Goal: Task Accomplishment & Management: Use online tool/utility

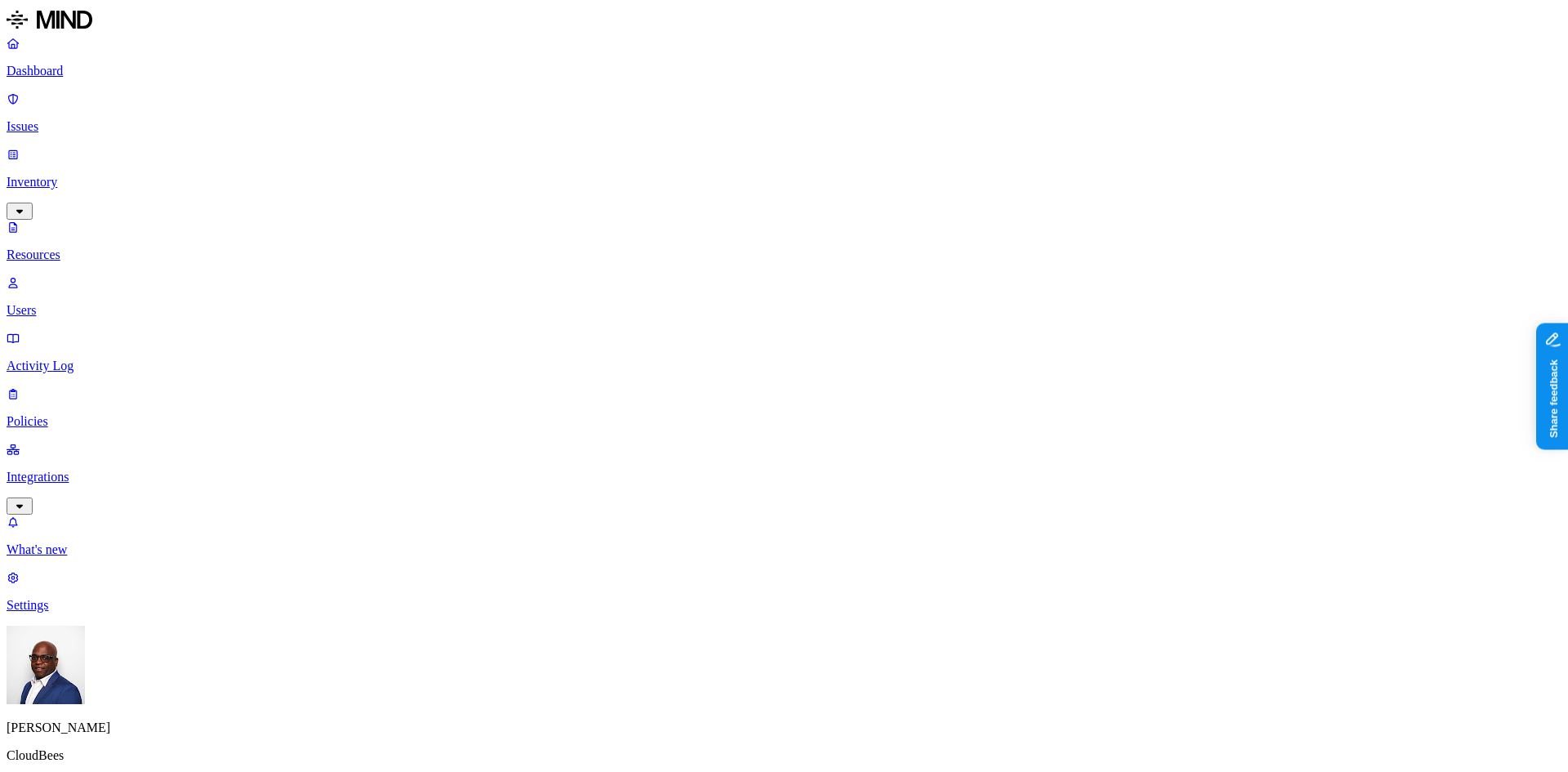
scroll to position [367, 0]
click at [71, 63] on link "Dashboard" at bounding box center [784, 57] width 1554 height 42
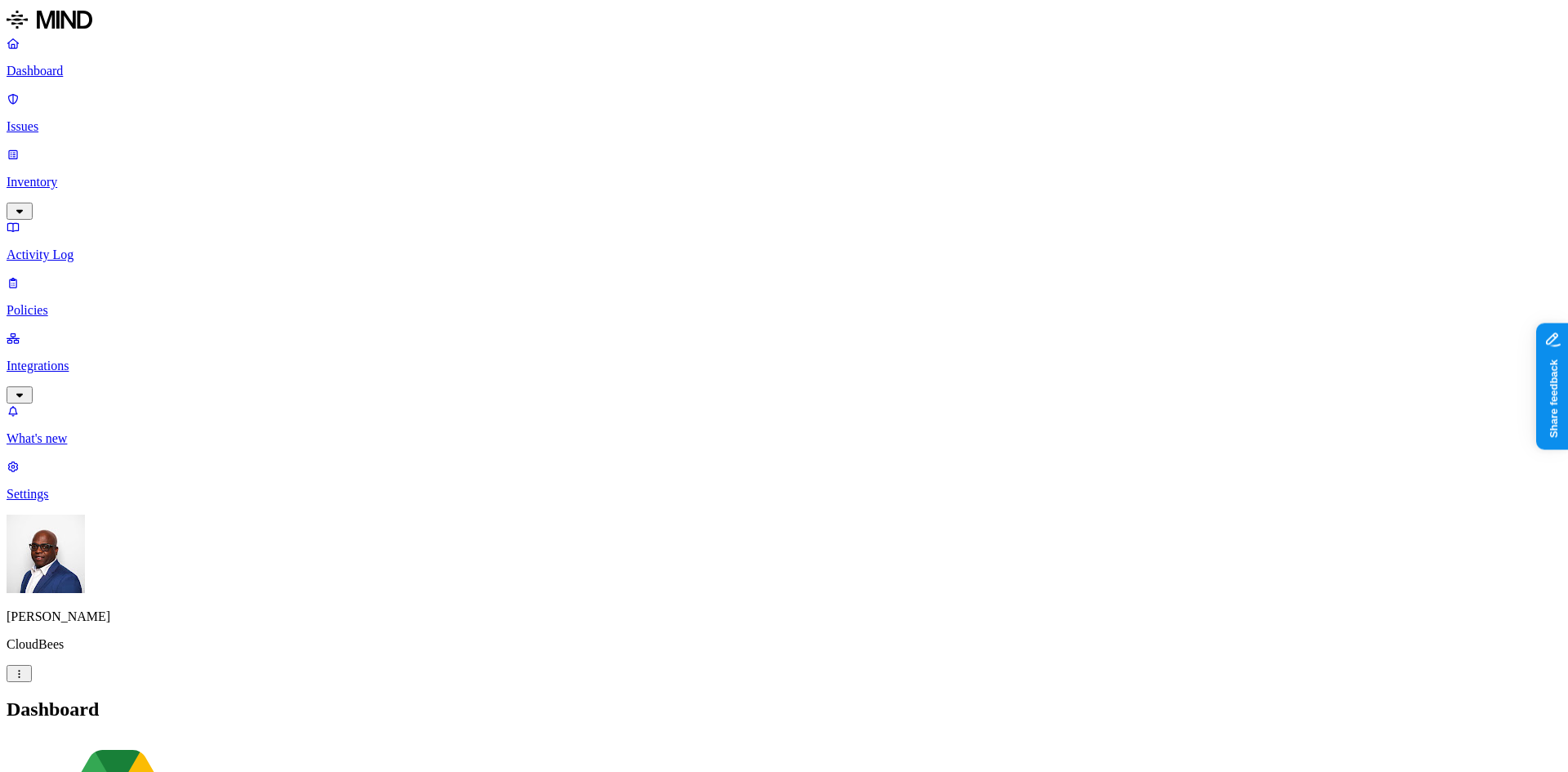
click at [85, 175] on p "Inventory" at bounding box center [784, 182] width 1554 height 15
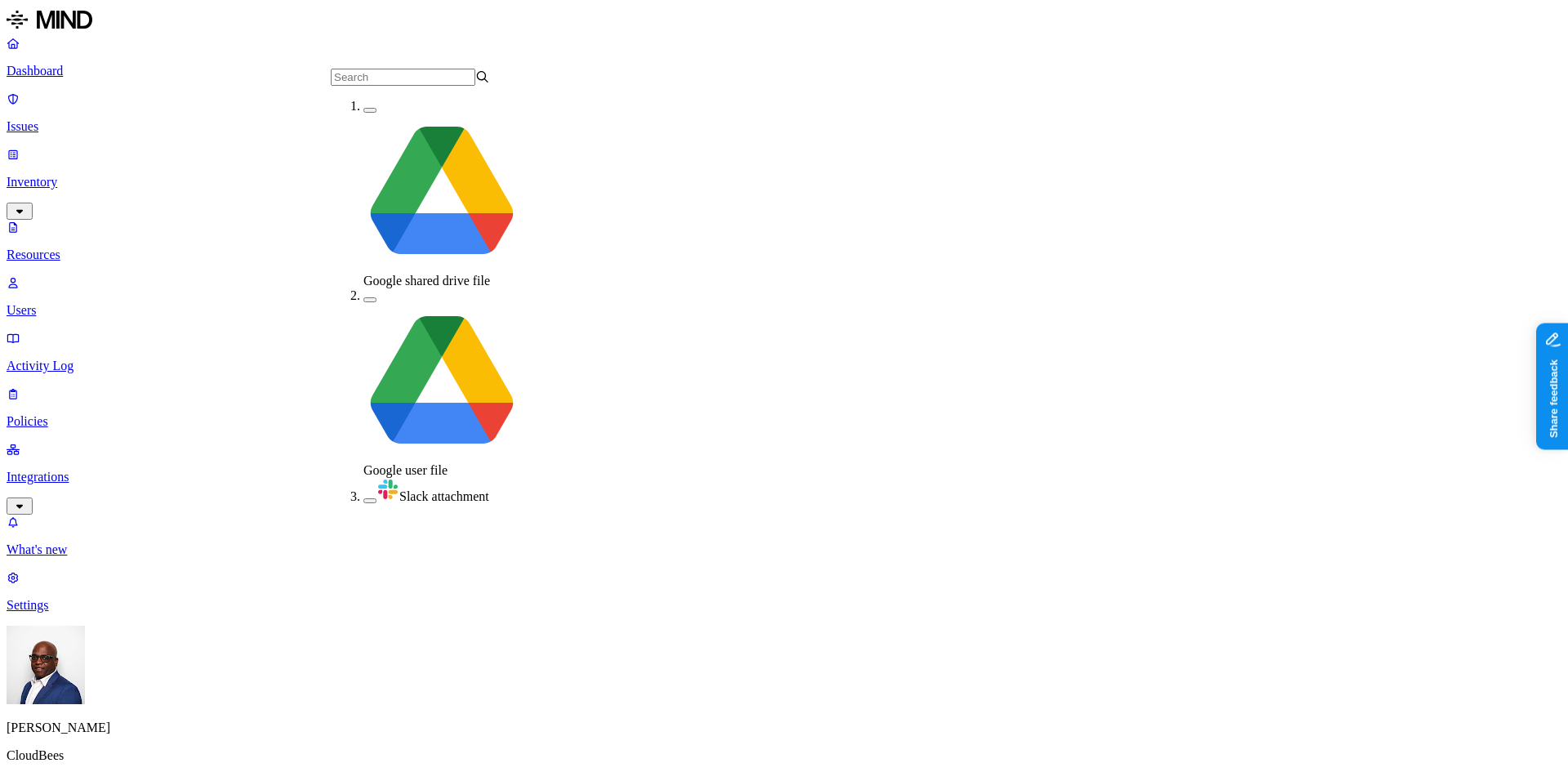
click at [363, 498] on button "button" at bounding box center [369, 500] width 13 height 5
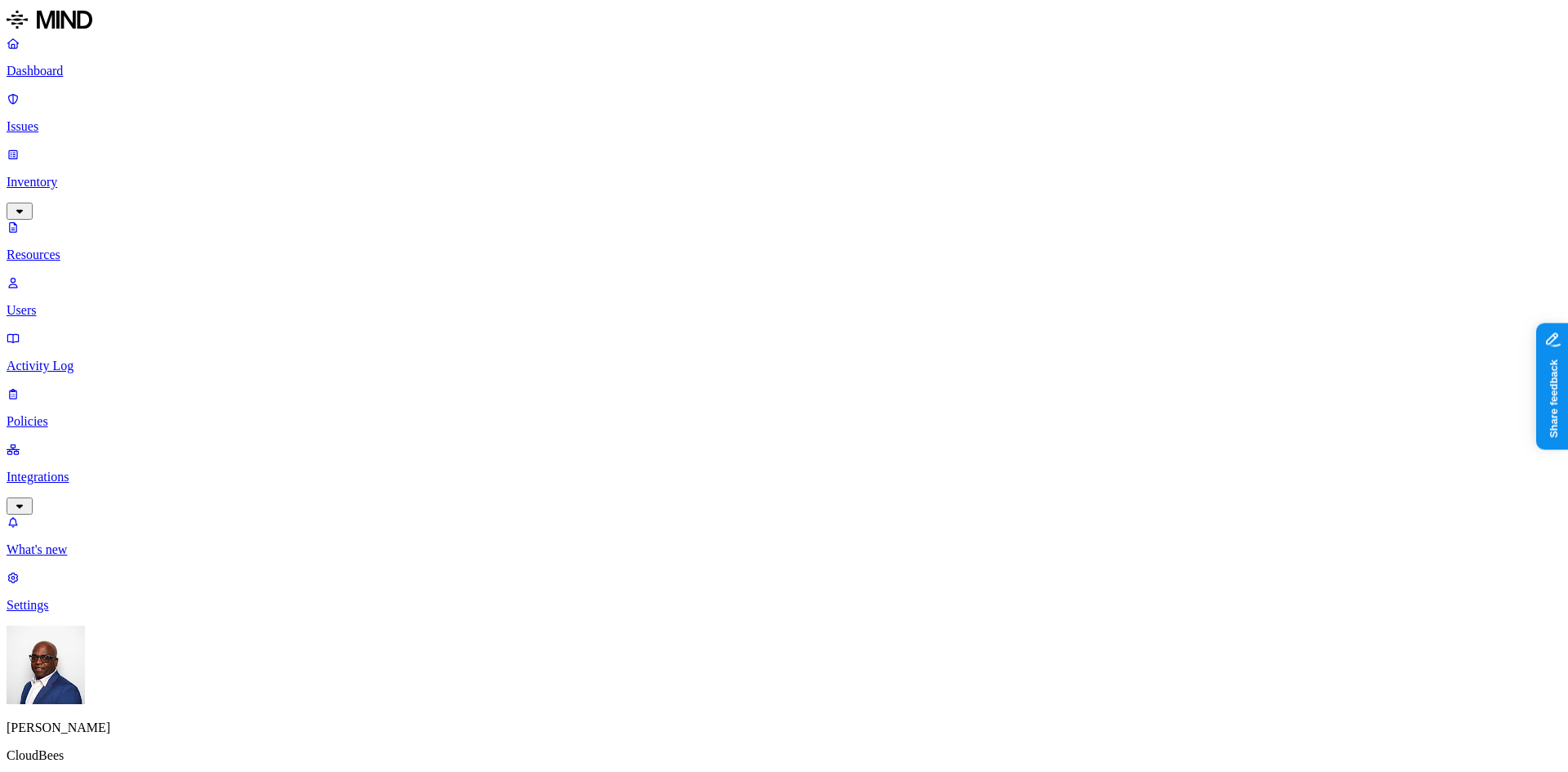
click at [567, 114] on button "button" at bounding box center [573, 112] width 13 height 5
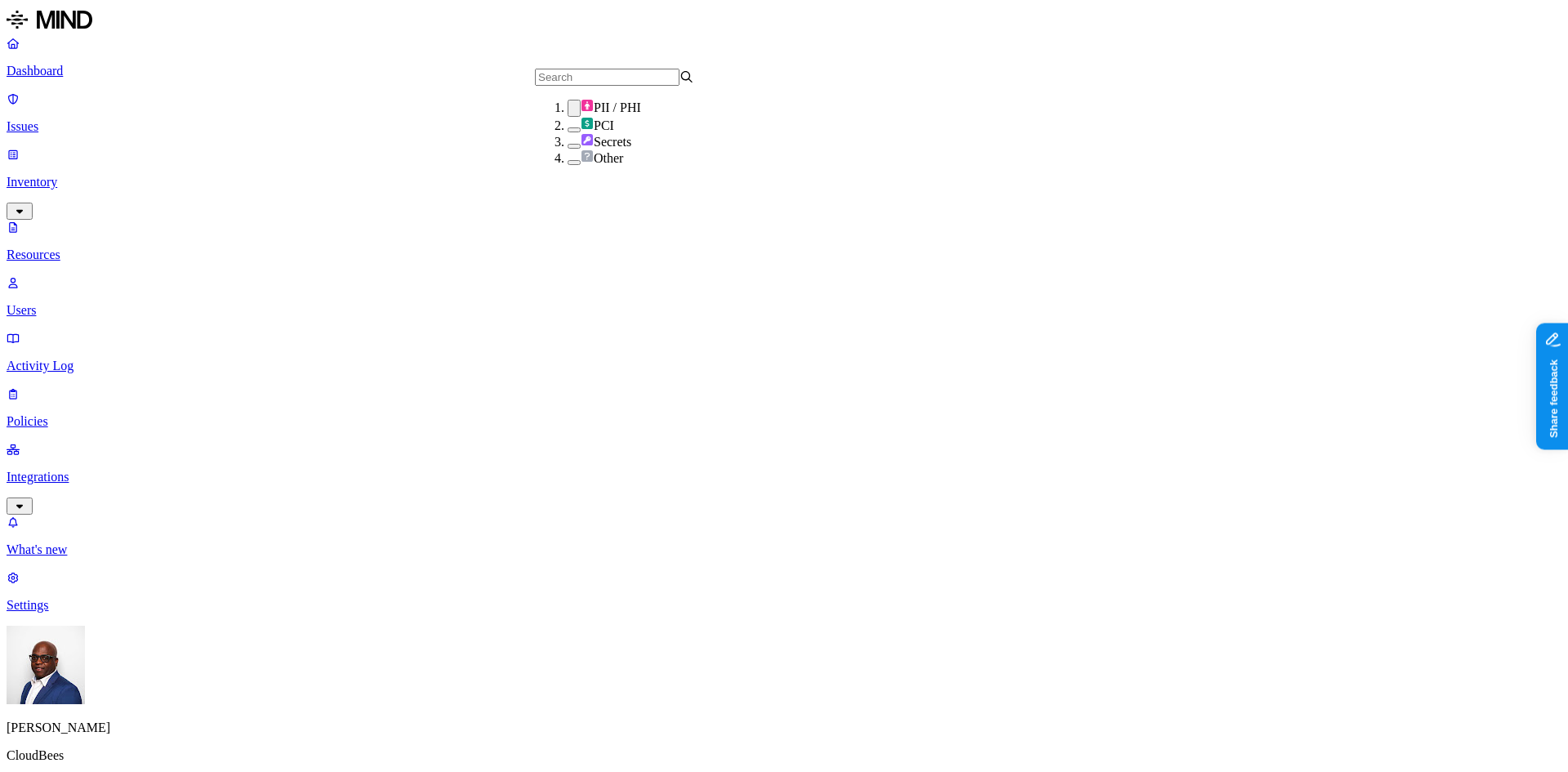
click at [567, 149] on button "button" at bounding box center [573, 146] width 13 height 5
click at [567, 116] on button "button" at bounding box center [573, 109] width 13 height 18
click at [567, 131] on div "PCI" at bounding box center [647, 123] width 159 height 17
click at [567, 151] on button "button" at bounding box center [573, 143] width 13 height 18
click at [567, 165] on button "button" at bounding box center [573, 162] width 13 height 5
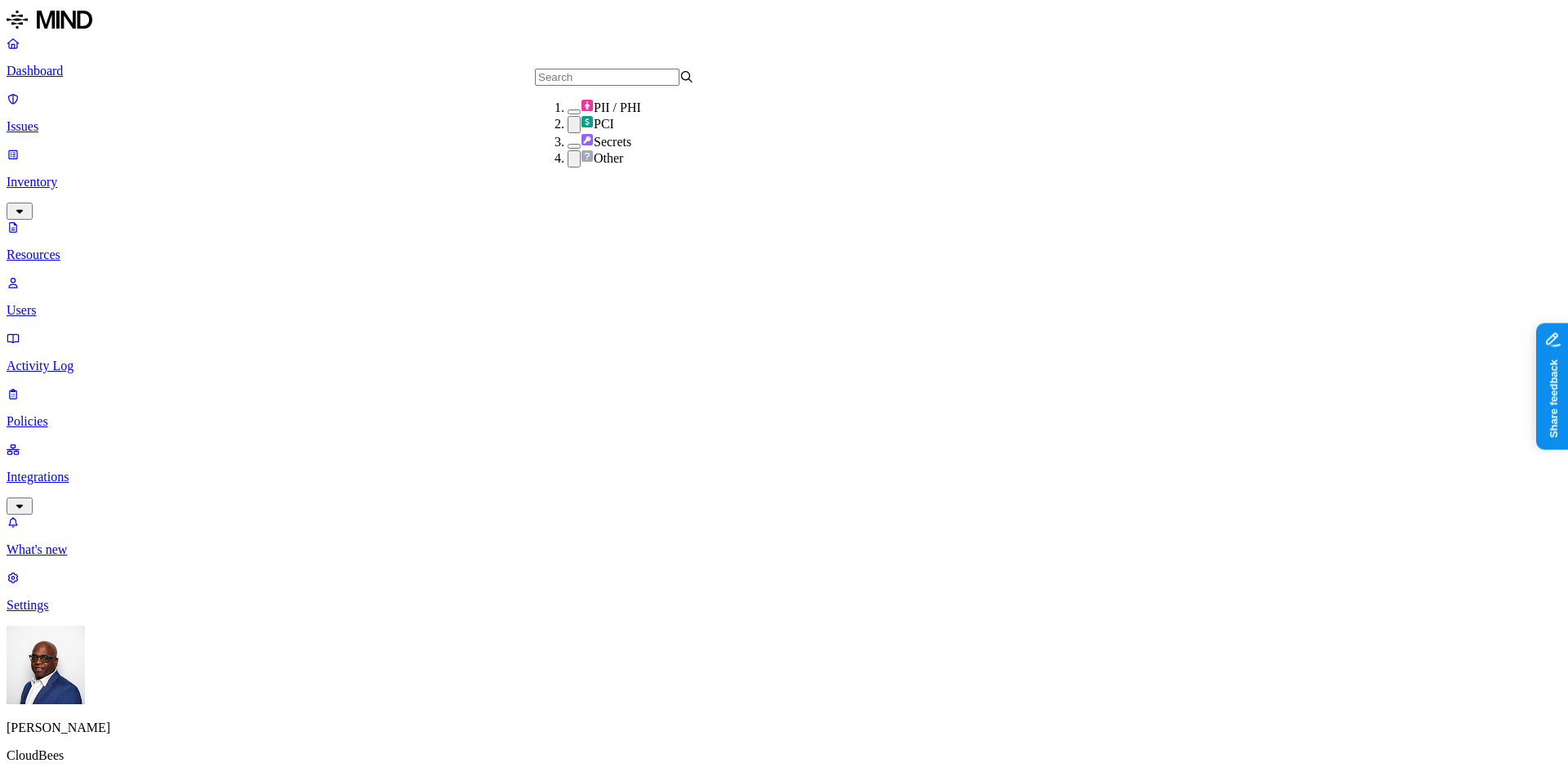
click at [567, 133] on button "button" at bounding box center [573, 125] width 13 height 18
drag, startPoint x: 1198, startPoint y: 52, endPoint x: 1143, endPoint y: 60, distance: 55.6
click at [68, 303] on p "Users" at bounding box center [784, 310] width 1554 height 15
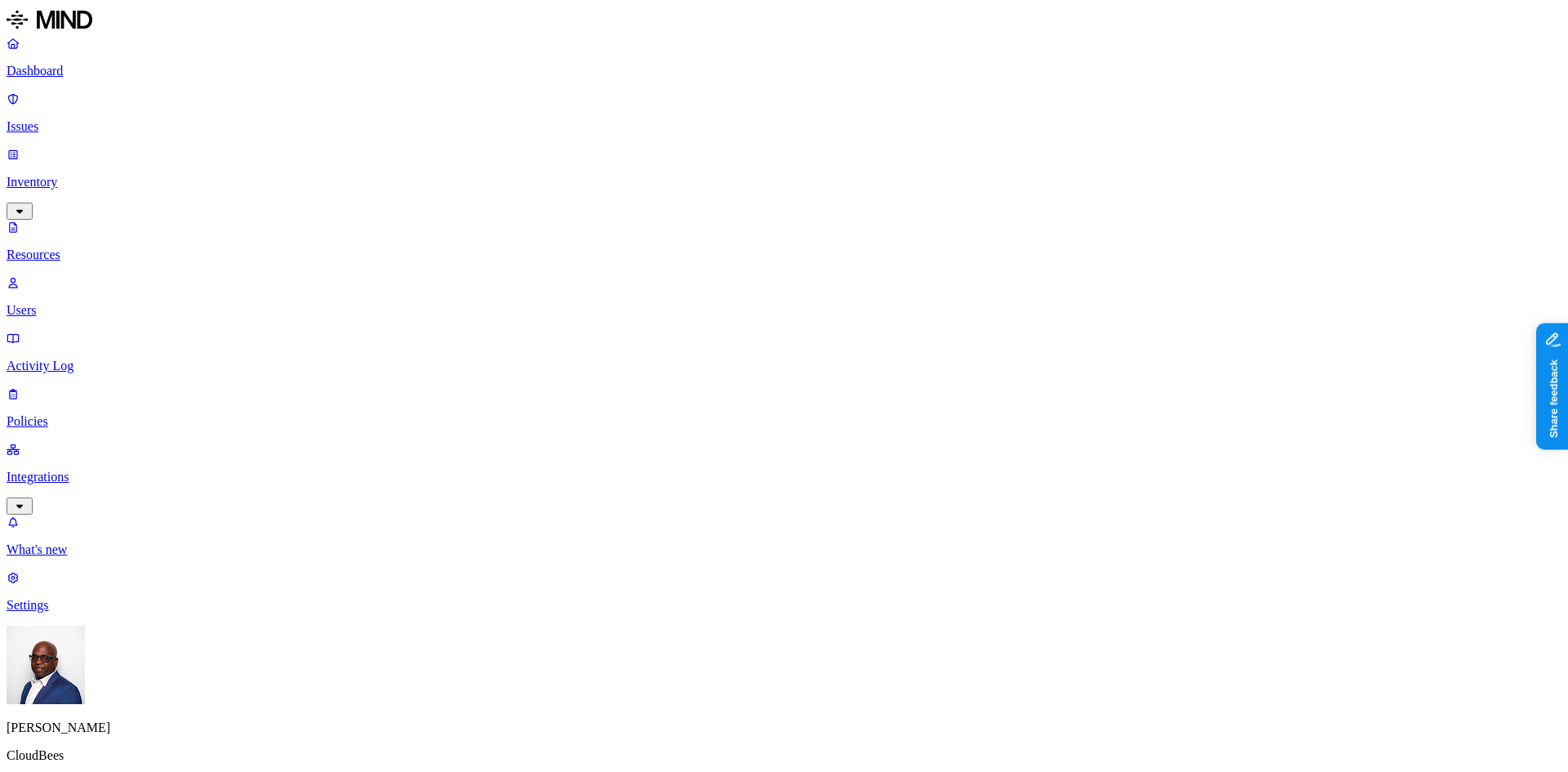
click at [73, 69] on p "Dashboard" at bounding box center [784, 70] width 1554 height 15
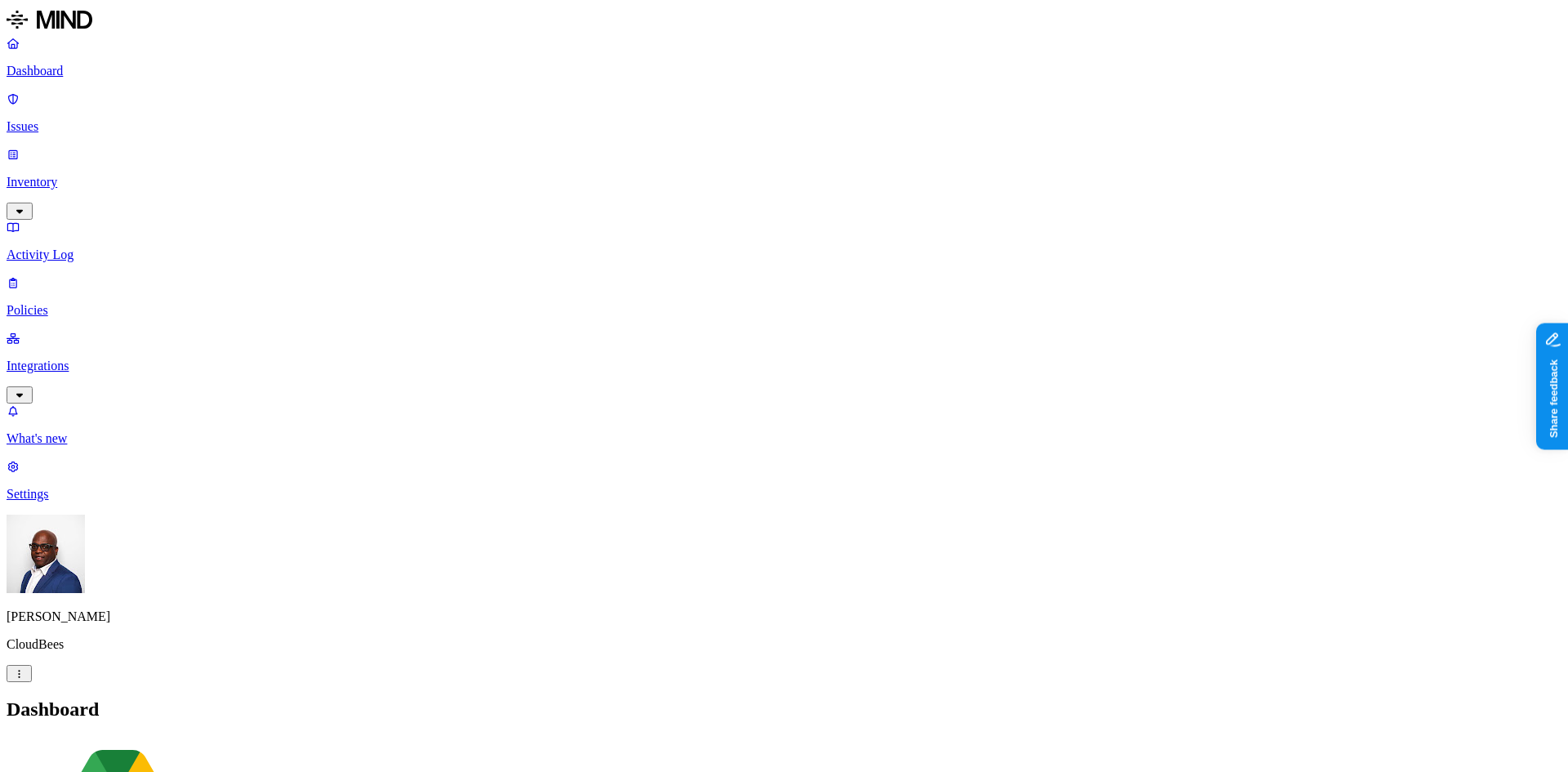
click at [73, 358] on p "Integrations" at bounding box center [784, 365] width 1554 height 15
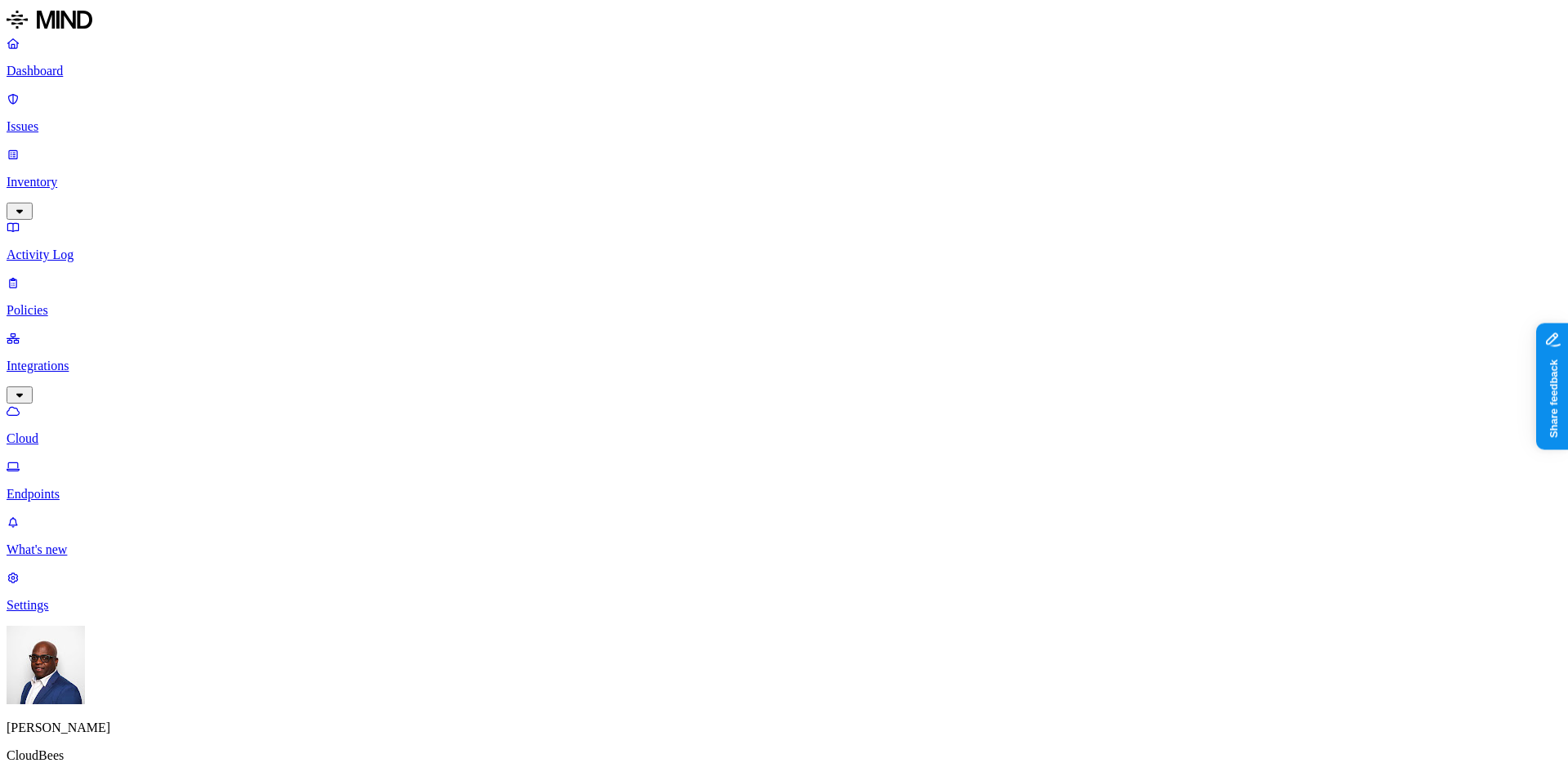
click at [78, 486] on p "Endpoints" at bounding box center [784, 493] width 1554 height 15
click at [81, 403] on link "Cloud" at bounding box center [784, 424] width 1554 height 42
